Goal: Task Accomplishment & Management: Manage account settings

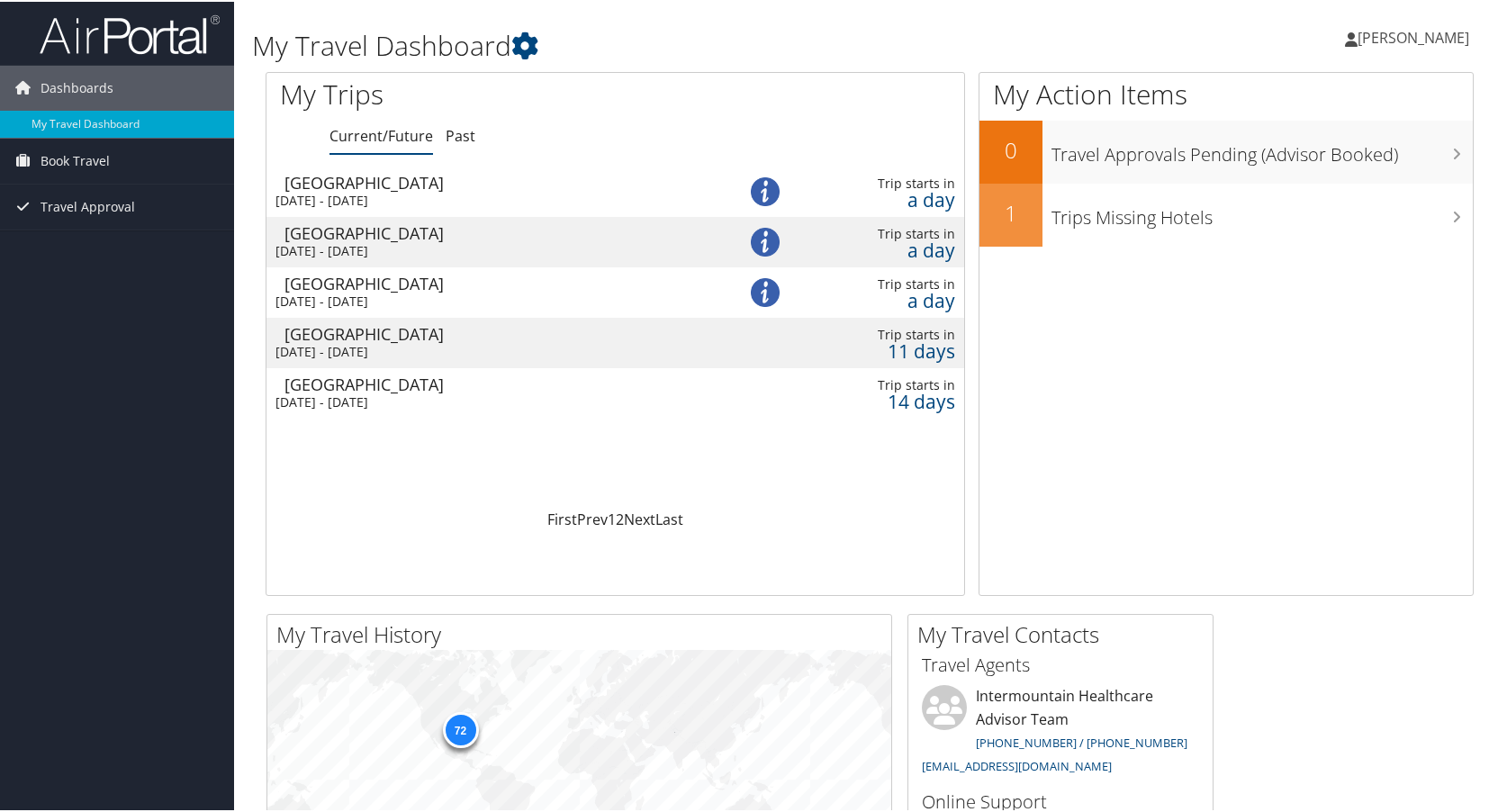
click at [364, 396] on div "Sat 20 Sep 2025 - Wed 24 Sep 2025" at bounding box center [488, 400] width 425 height 16
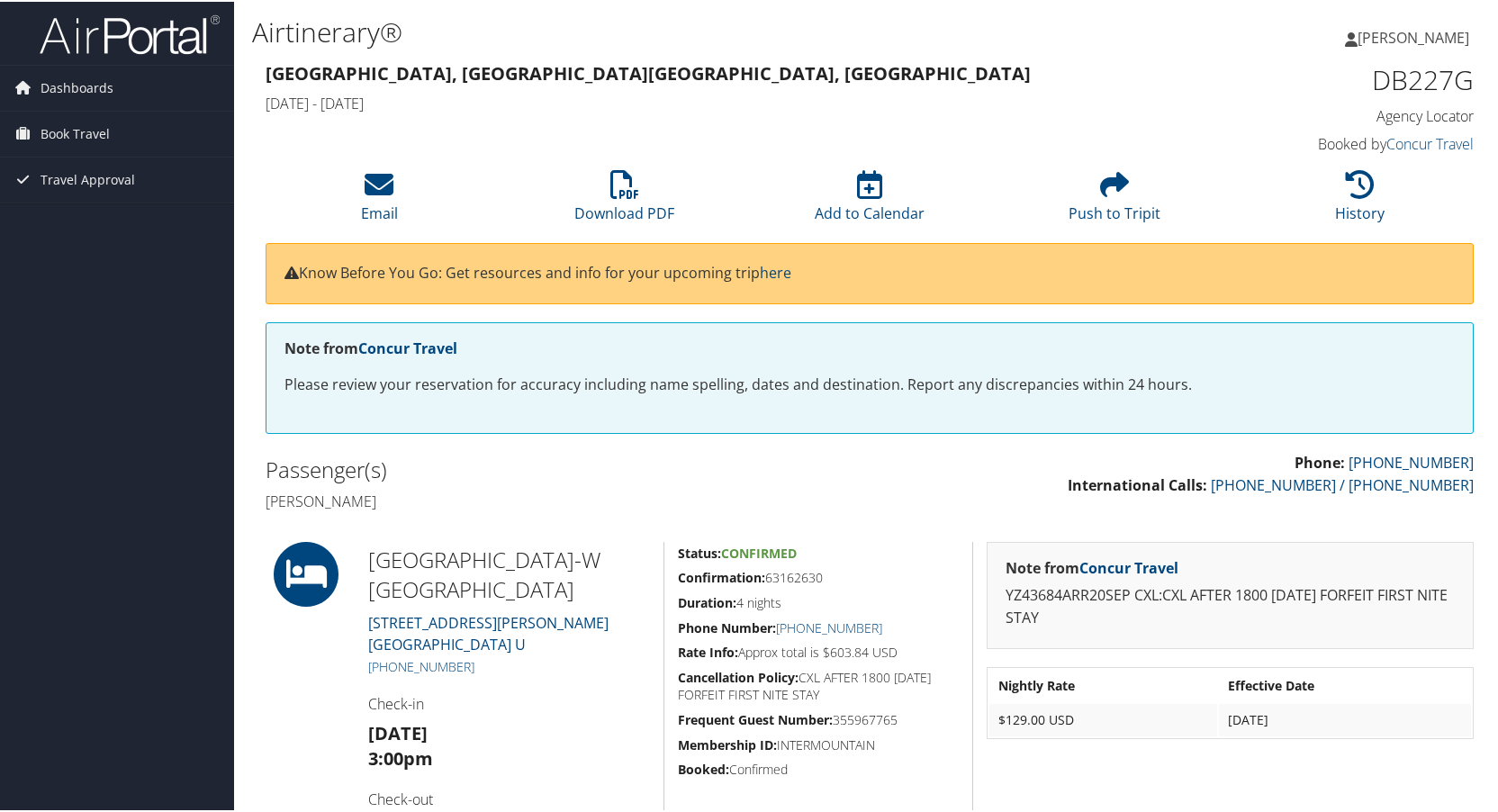
click at [1424, 34] on span "[PERSON_NAME]" at bounding box center [1414, 35] width 111 height 19
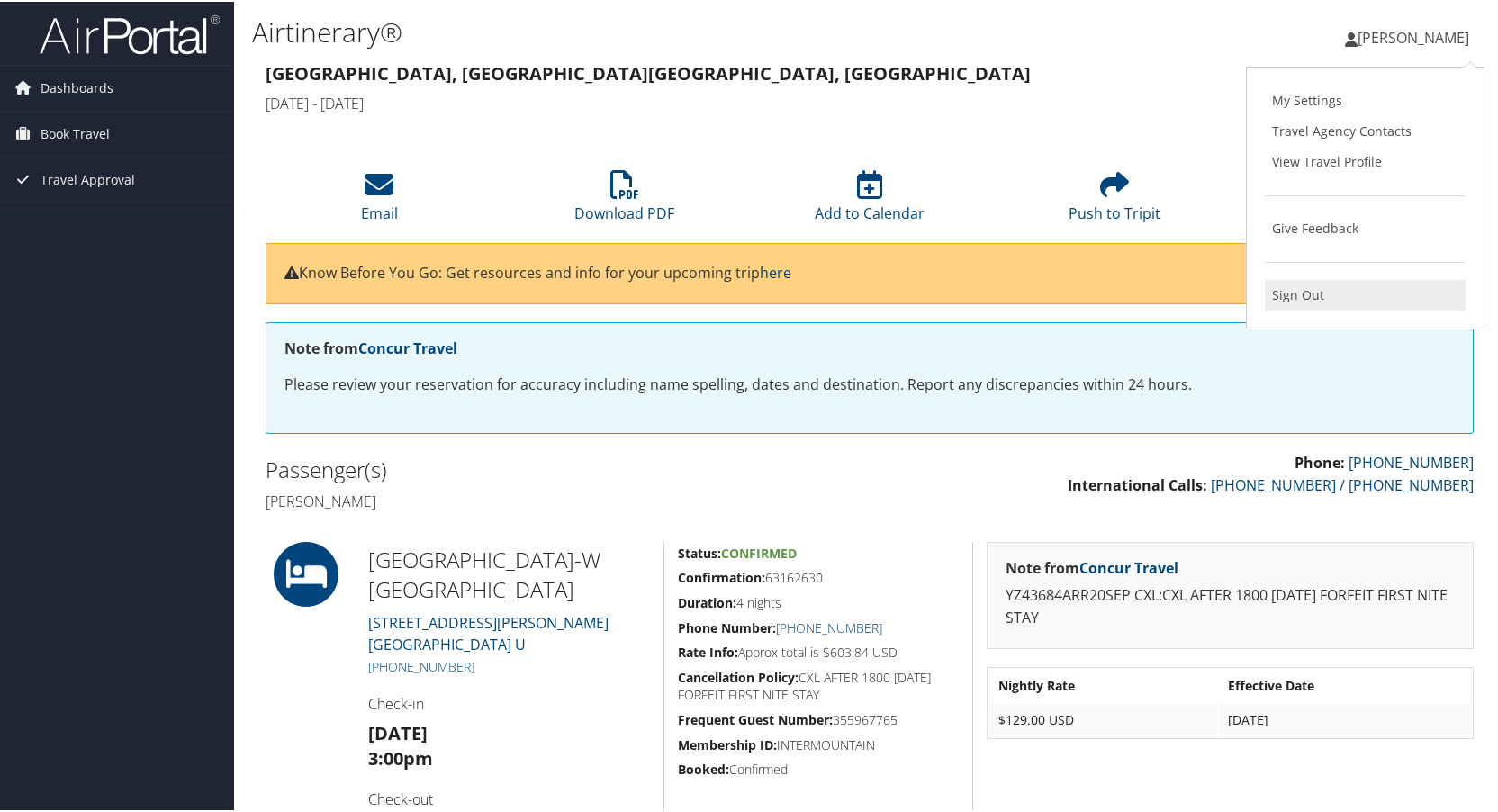
click at [1296, 301] on link "Sign Out" at bounding box center [1365, 293] width 201 height 31
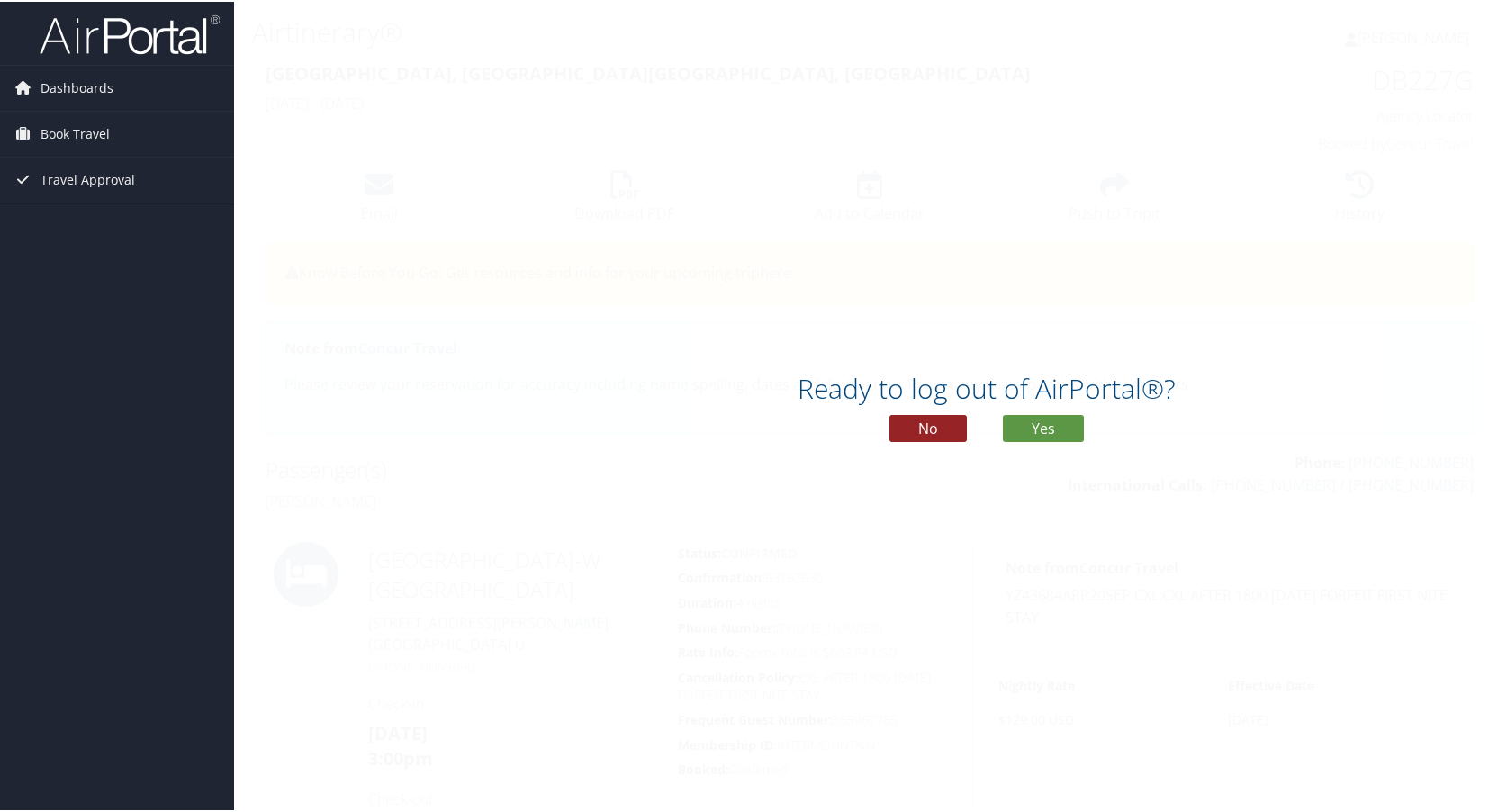
click at [907, 419] on button "No" at bounding box center [929, 426] width 78 height 27
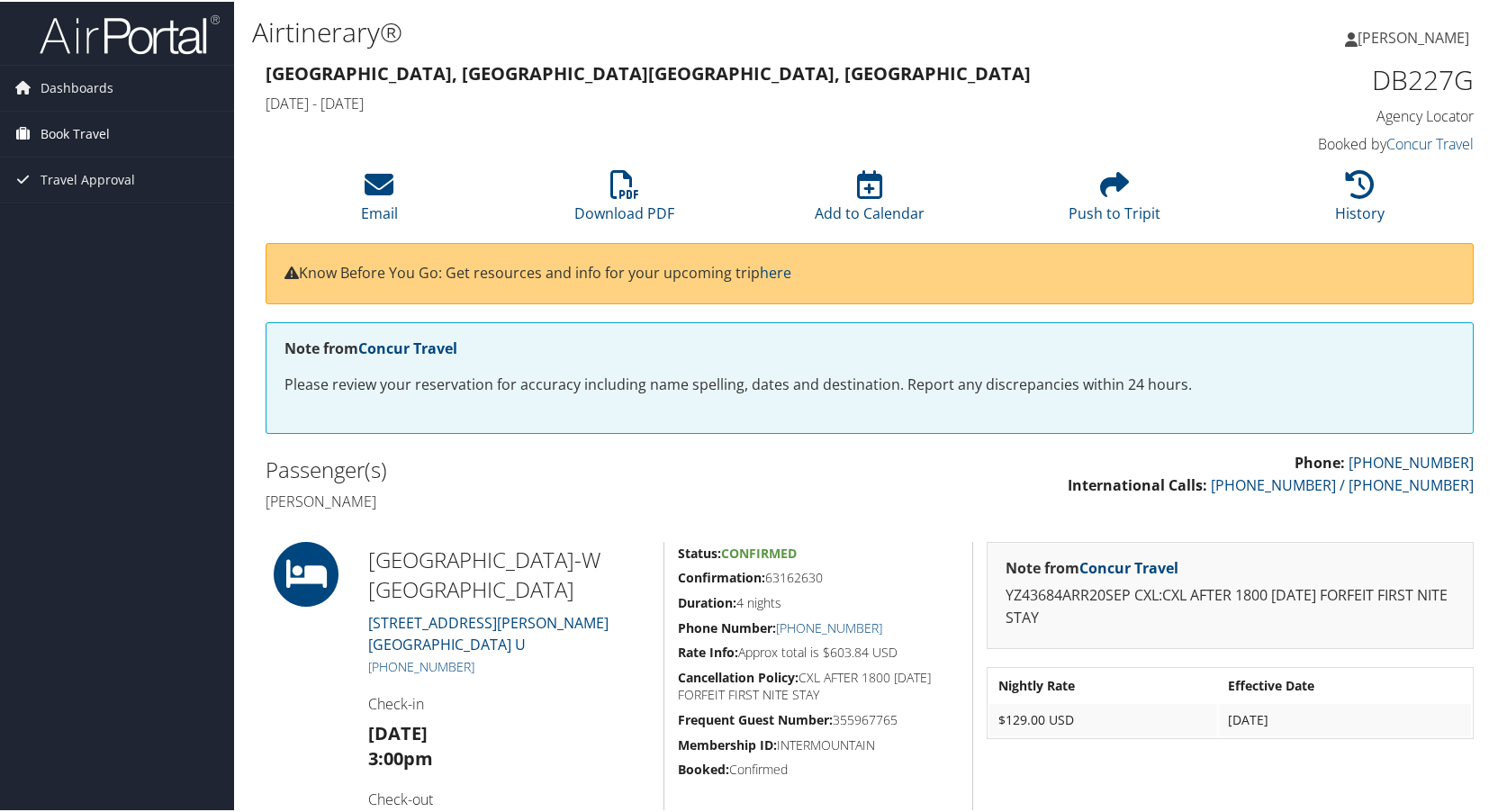
click at [54, 133] on span "Book Travel" at bounding box center [75, 132] width 70 height 45
click at [96, 198] on link "Book/Manage Online Trips" at bounding box center [117, 195] width 235 height 27
